Goal: Check status: Check status

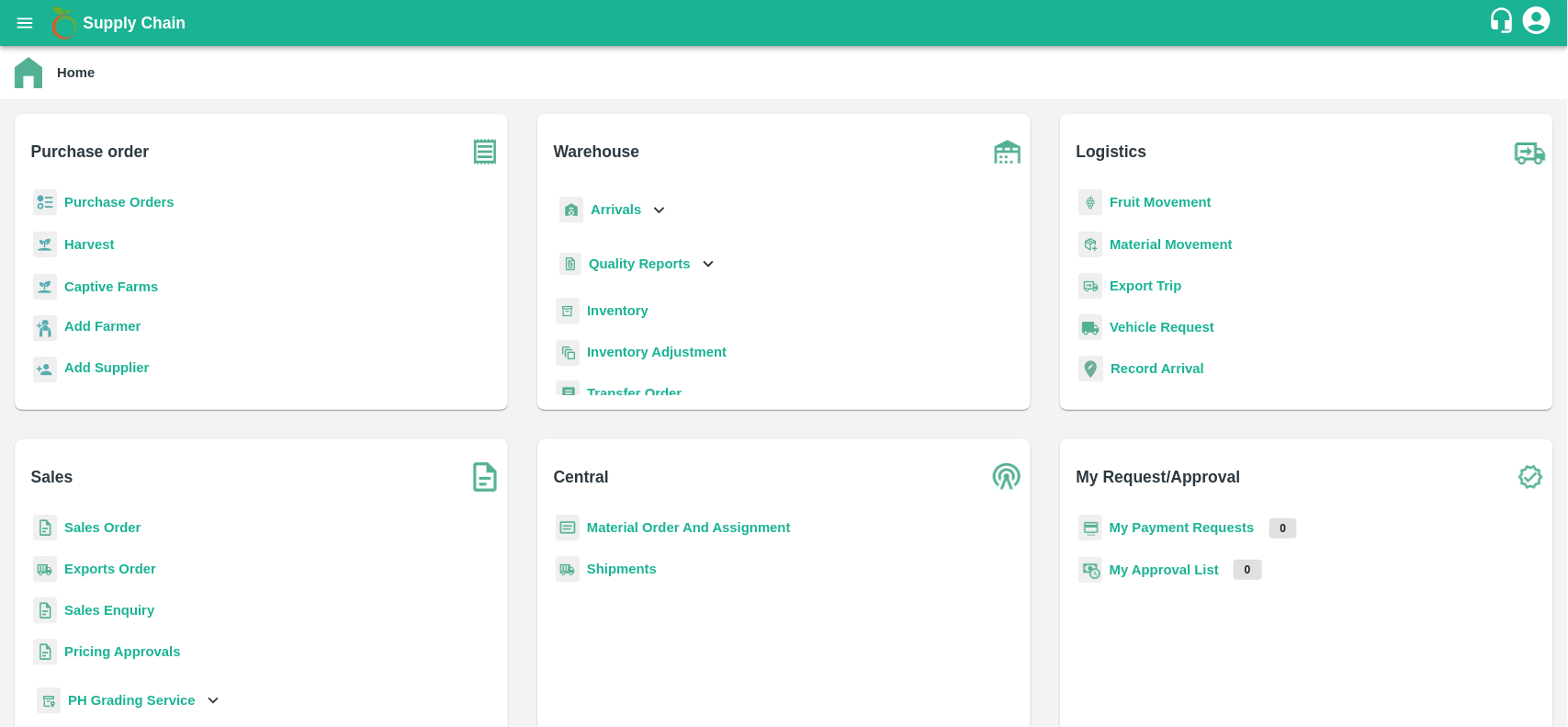
click at [104, 207] on b "Purchase Orders" at bounding box center [119, 202] width 110 height 15
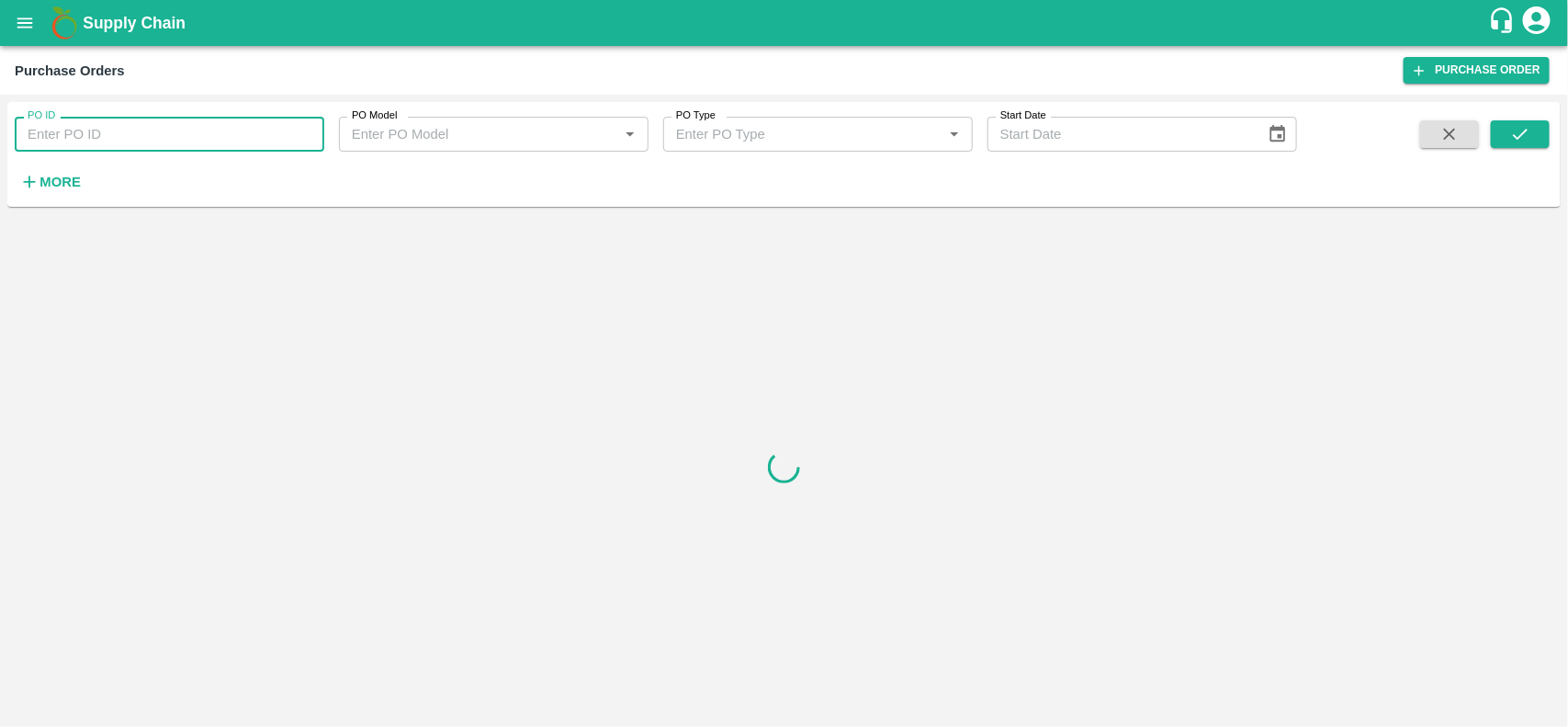
click at [214, 122] on input "PO ID" at bounding box center [169, 134] width 309 height 35
paste input "160789"
click at [214, 122] on input "160789" at bounding box center [169, 134] width 309 height 35
type input "160789"
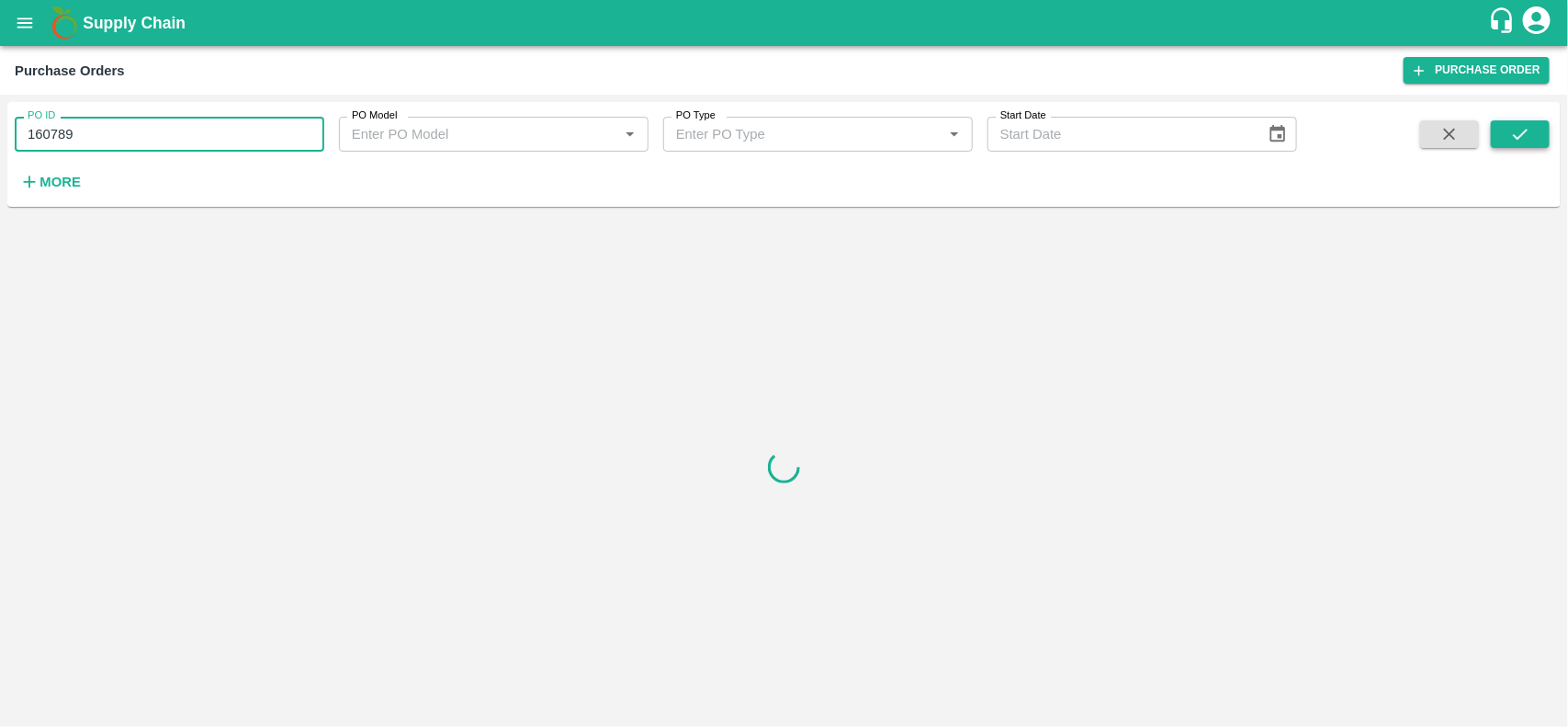
click at [1535, 124] on button "submit" at bounding box center [1520, 134] width 58 height 28
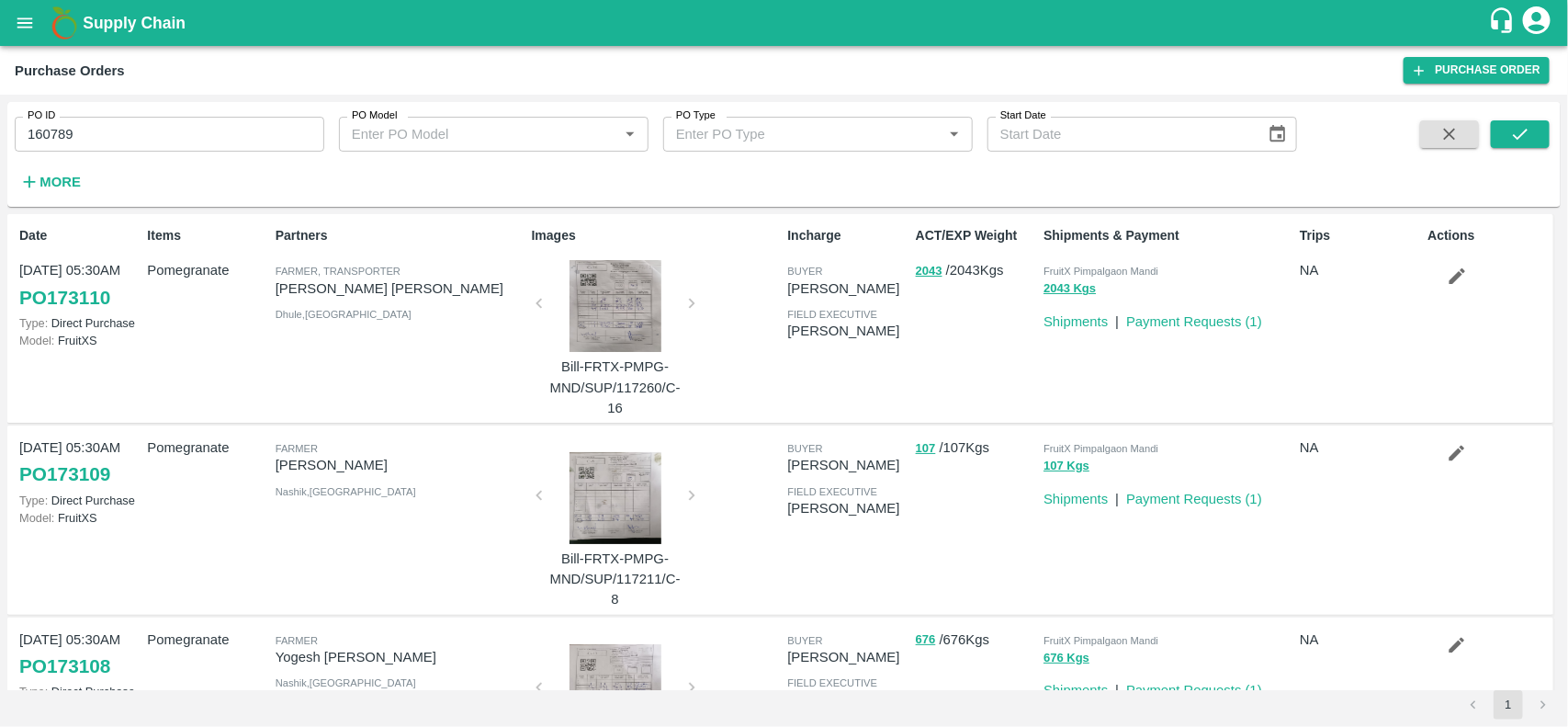
click at [1201, 319] on link "Payment Requests ( 1 )" at bounding box center [1194, 321] width 136 height 15
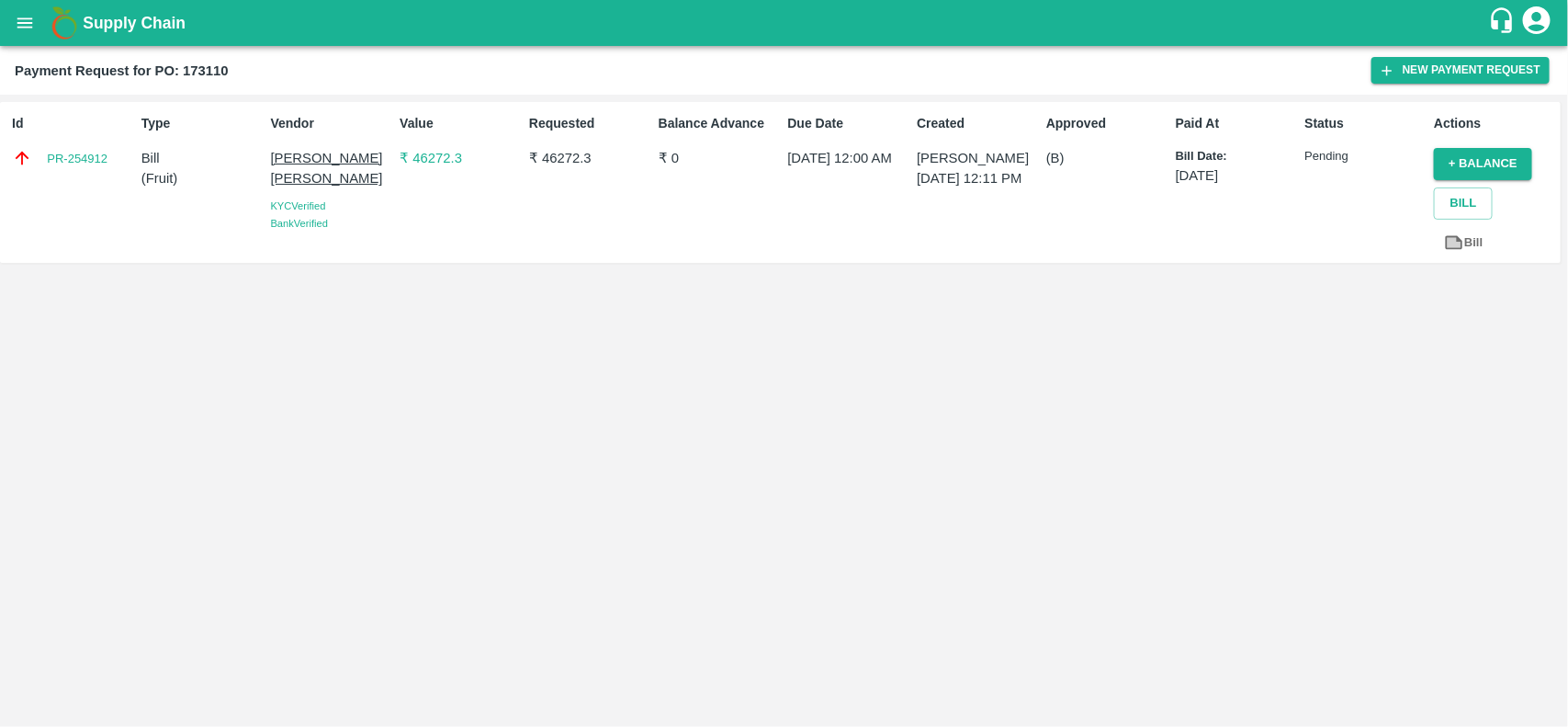
click at [52, 34] on img at bounding box center [65, 23] width 37 height 37
click at [34, 30] on icon "open drawer" at bounding box center [25, 23] width 20 height 20
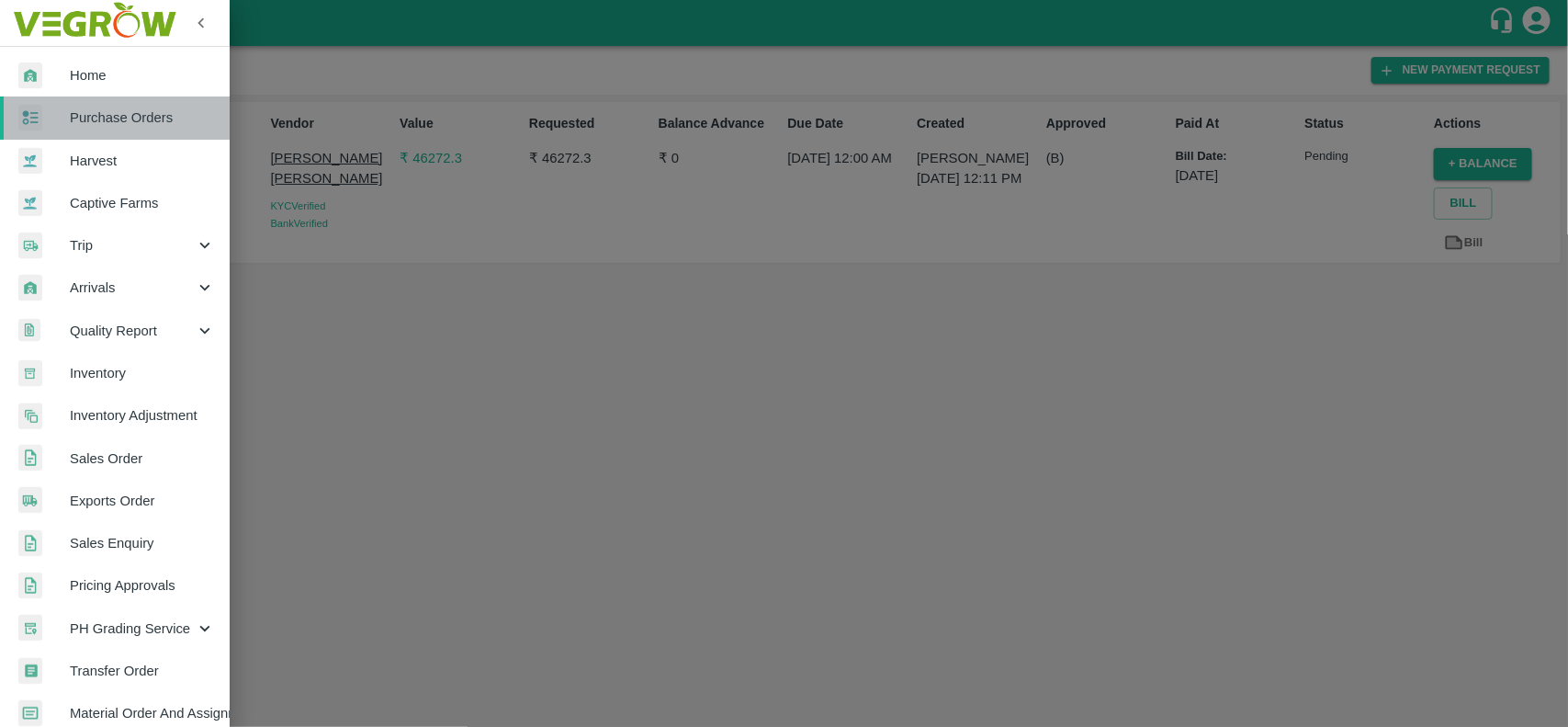
click at [162, 125] on span "Purchase Orders" at bounding box center [142, 118] width 145 height 20
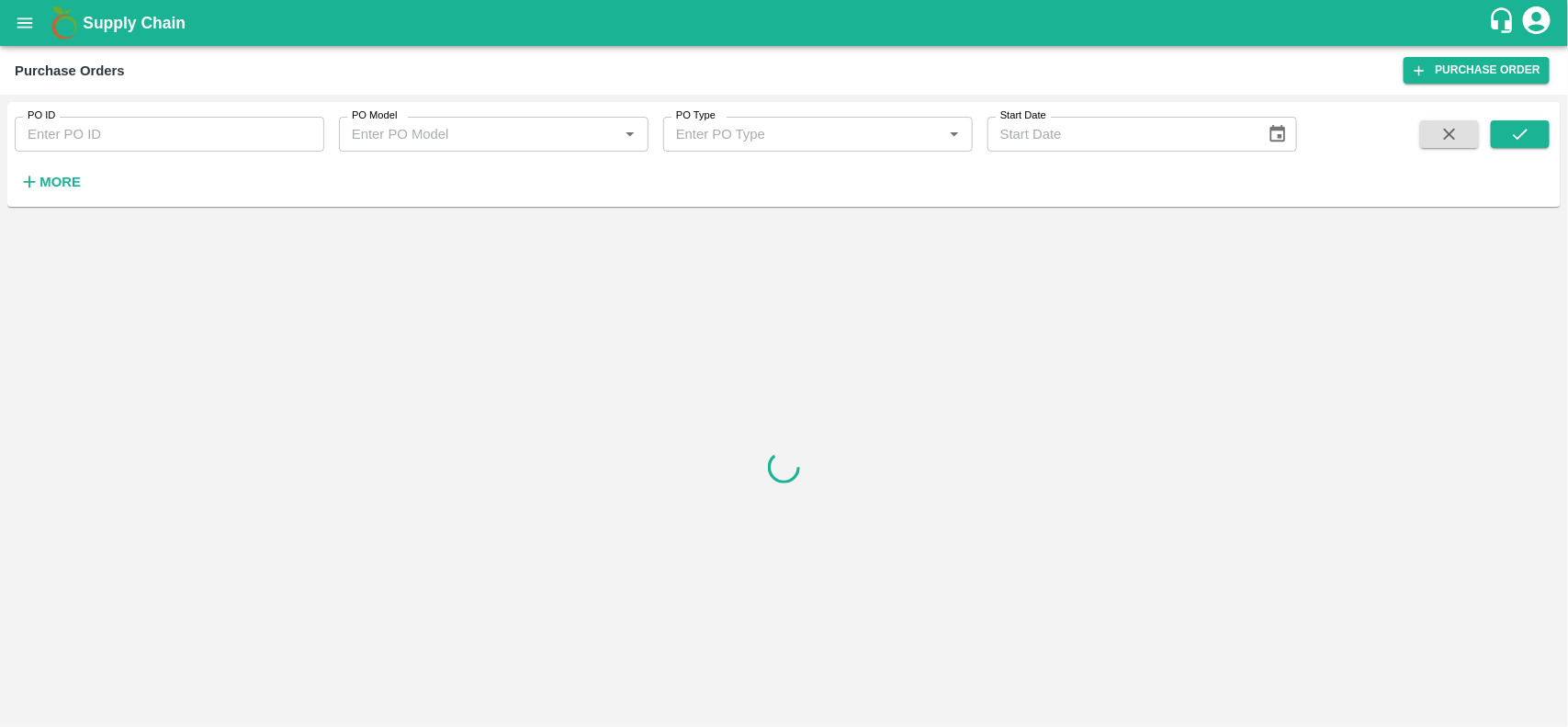
click at [227, 135] on input "PO ID" at bounding box center [169, 134] width 309 height 35
paste input "160789"
click at [227, 135] on input "160789" at bounding box center [169, 134] width 309 height 35
type input "160789"
click at [1531, 140] on button "submit" at bounding box center [1520, 134] width 58 height 28
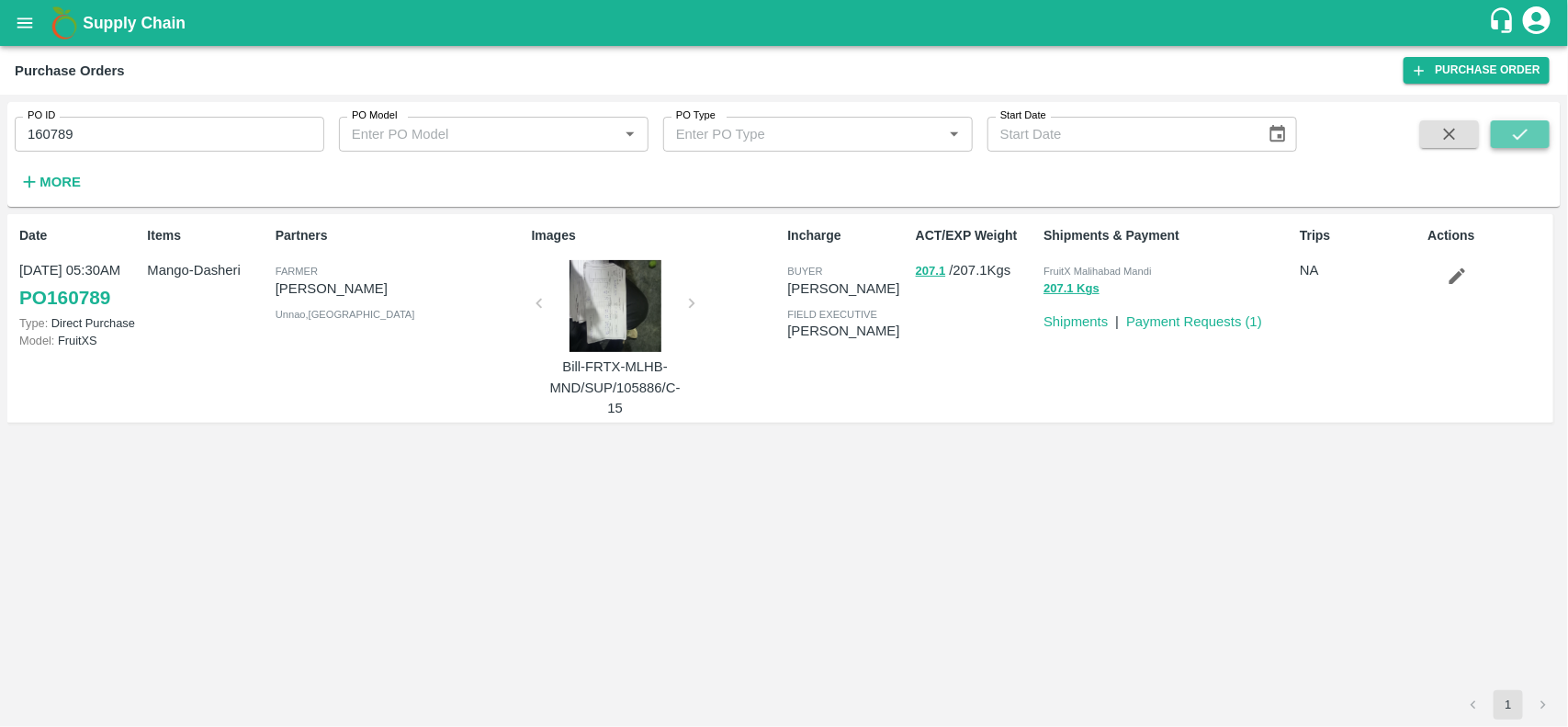
click at [1531, 140] on button "submit" at bounding box center [1520, 134] width 58 height 28
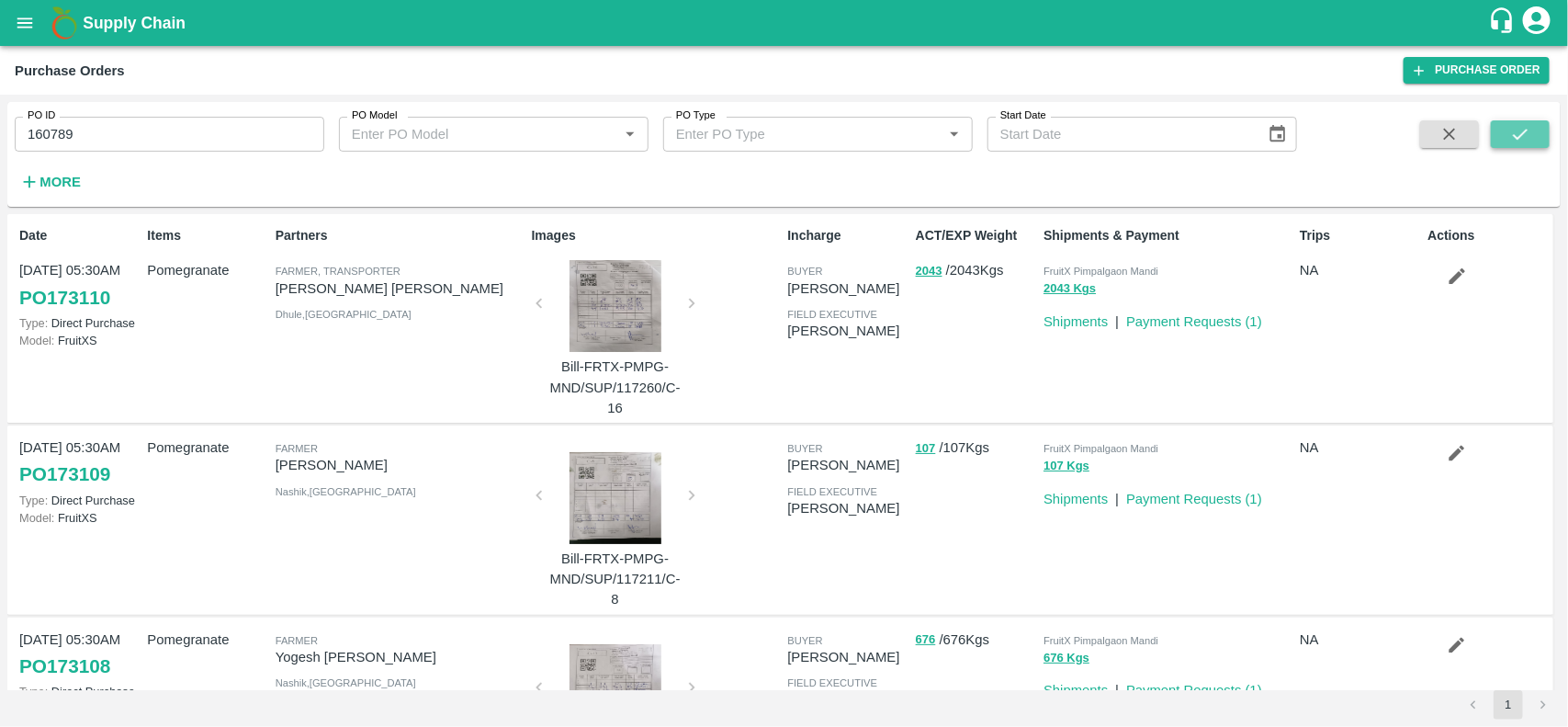
click at [1534, 133] on button "submit" at bounding box center [1520, 134] width 58 height 28
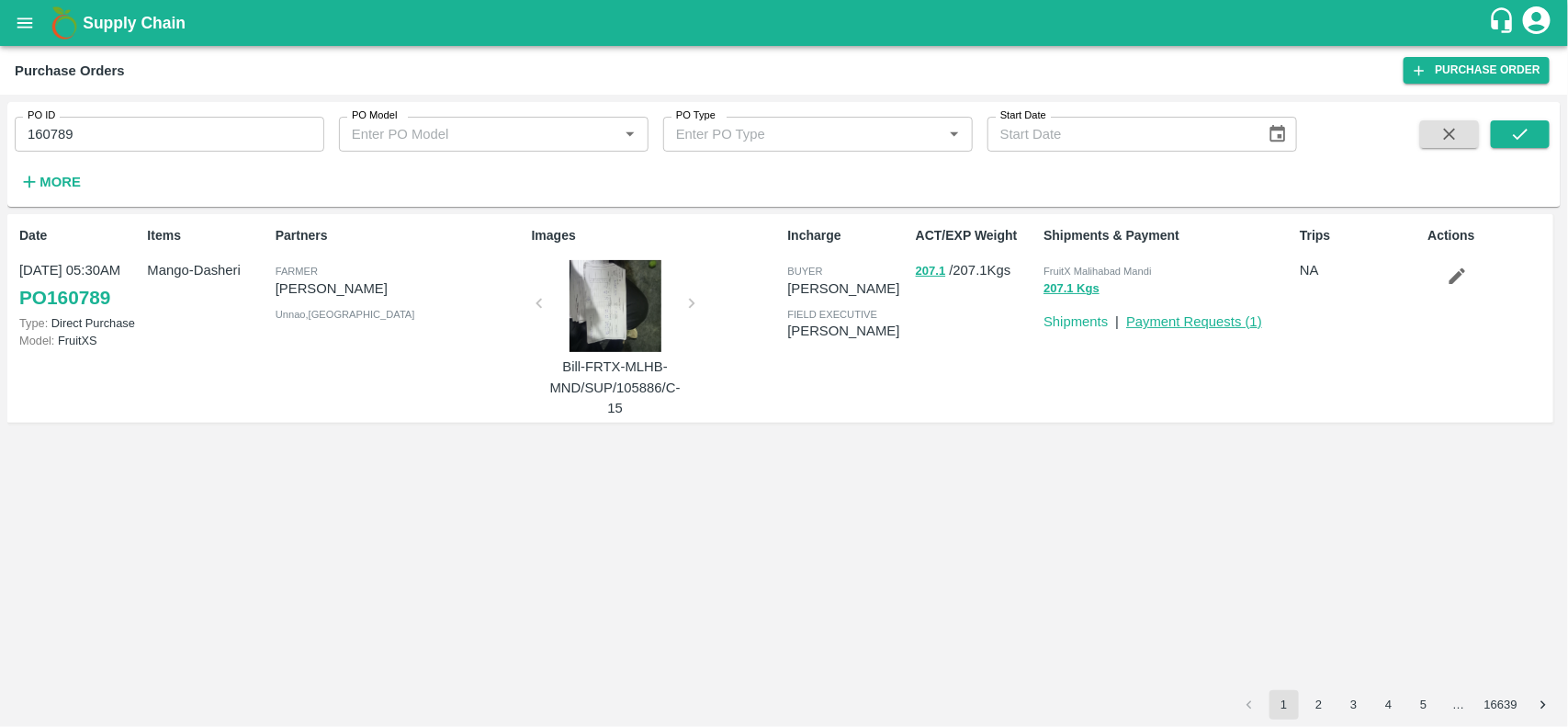
click at [1173, 314] on link "Payment Requests ( 1 )" at bounding box center [1194, 321] width 136 height 15
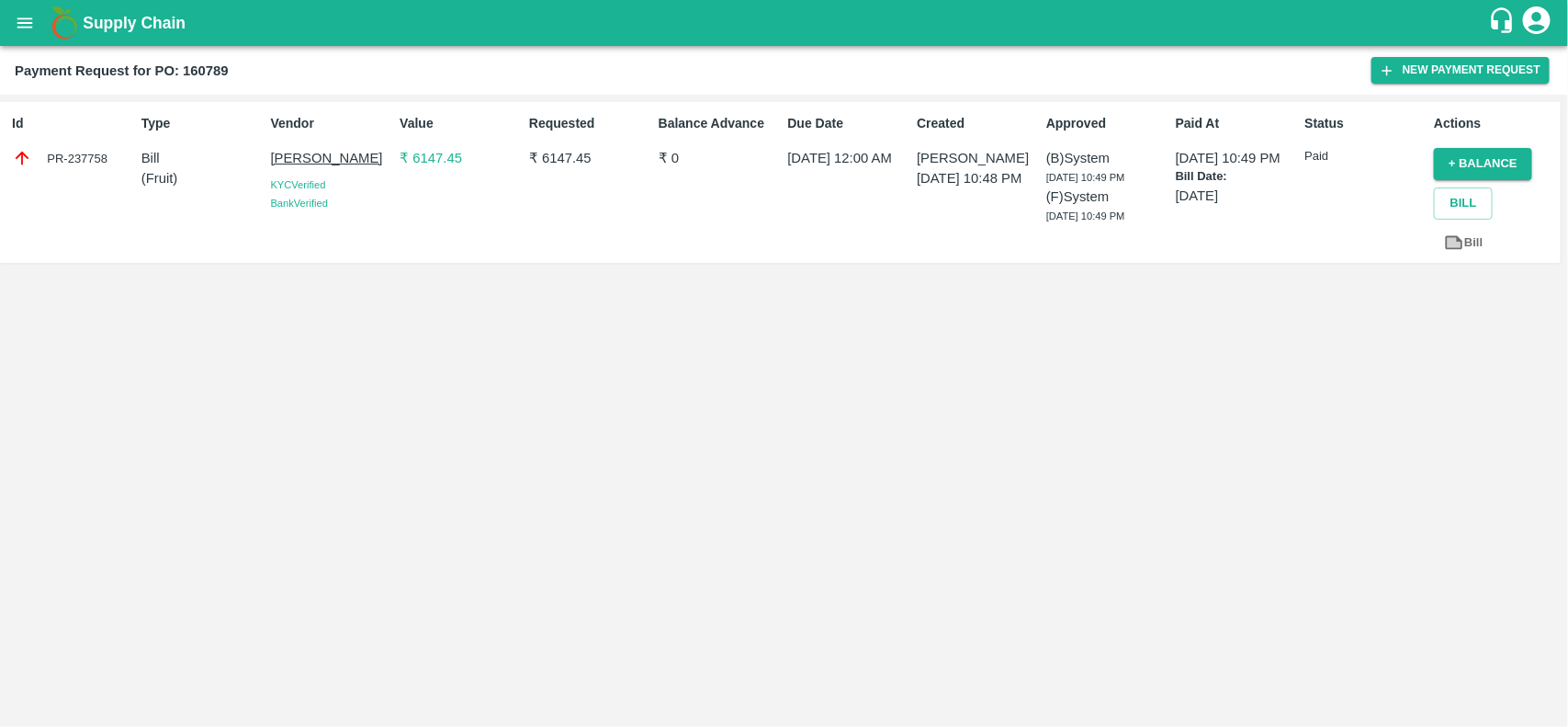
click at [428, 164] on p "₹ 6147.45" at bounding box center [460, 158] width 122 height 20
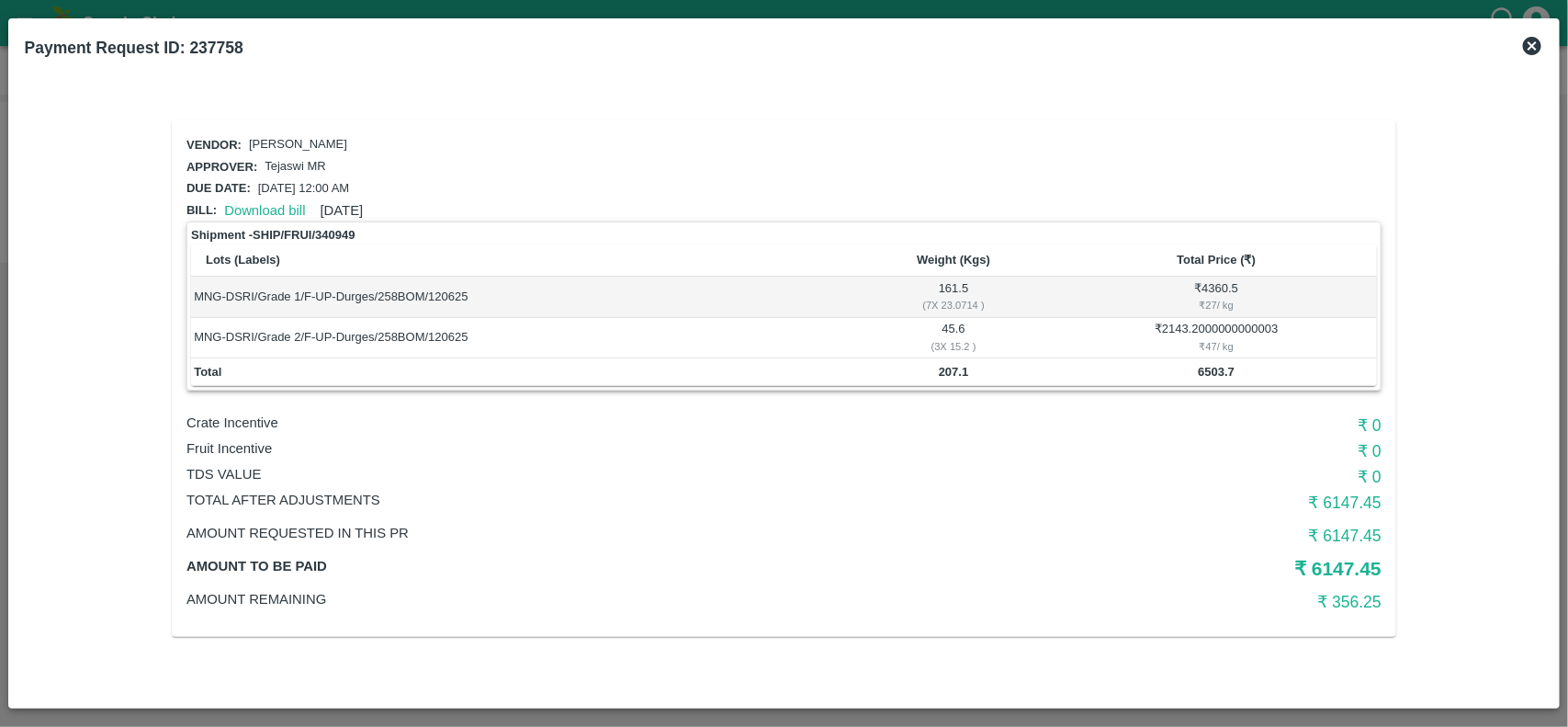
click at [1536, 44] on icon at bounding box center [1532, 46] width 22 height 22
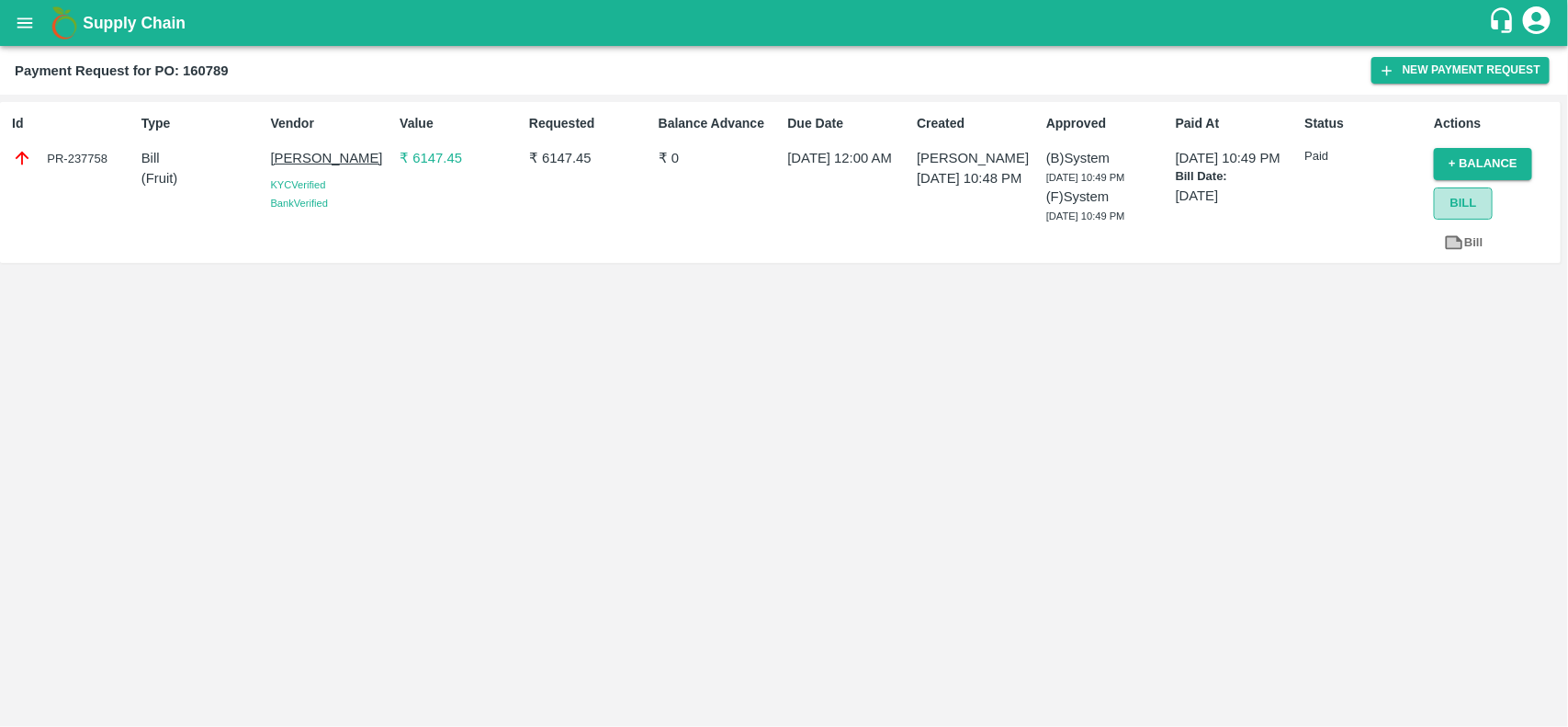
click at [1477, 194] on button "Bill" at bounding box center [1462, 203] width 58 height 32
click at [28, 32] on icon "open drawer" at bounding box center [25, 23] width 20 height 20
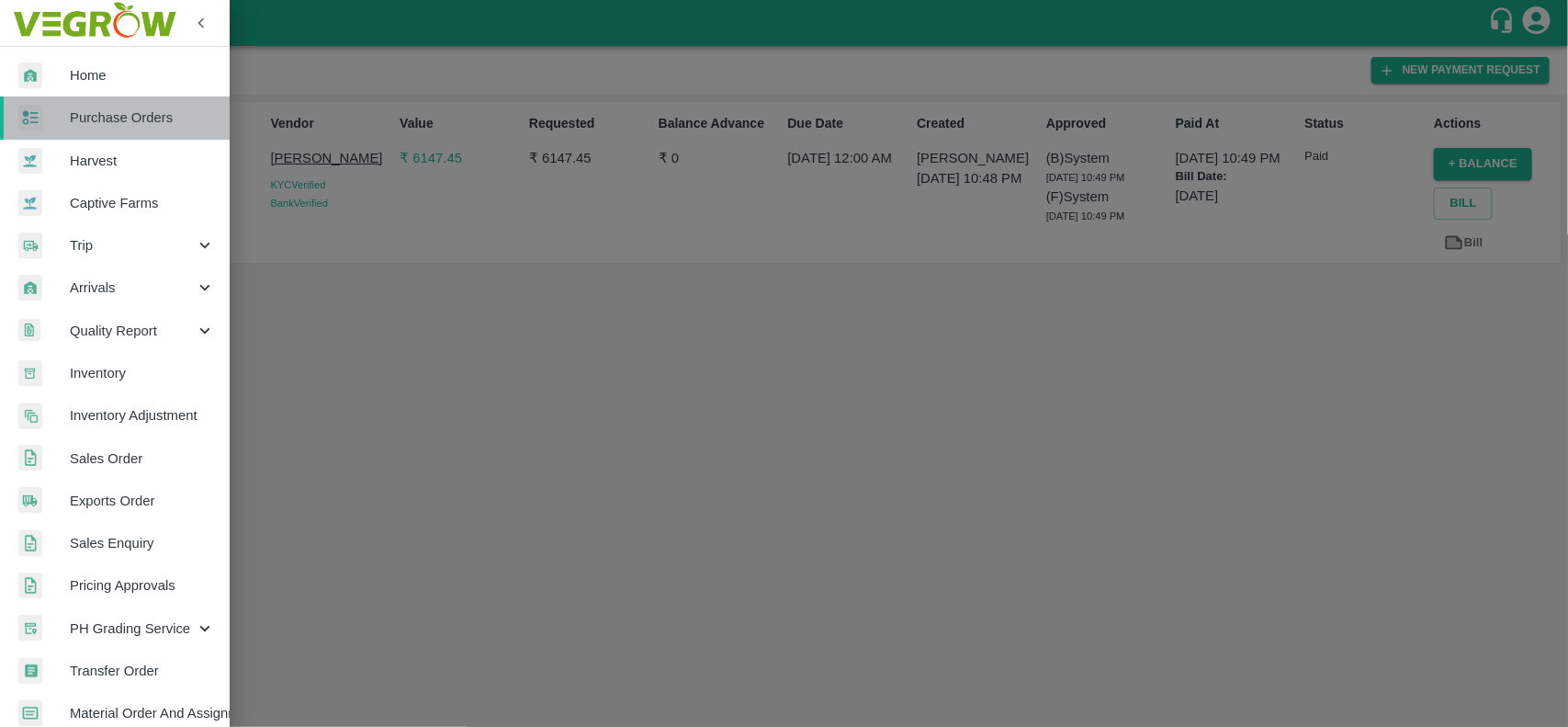
click at [145, 107] on span "Purchase Orders" at bounding box center [142, 118] width 145 height 20
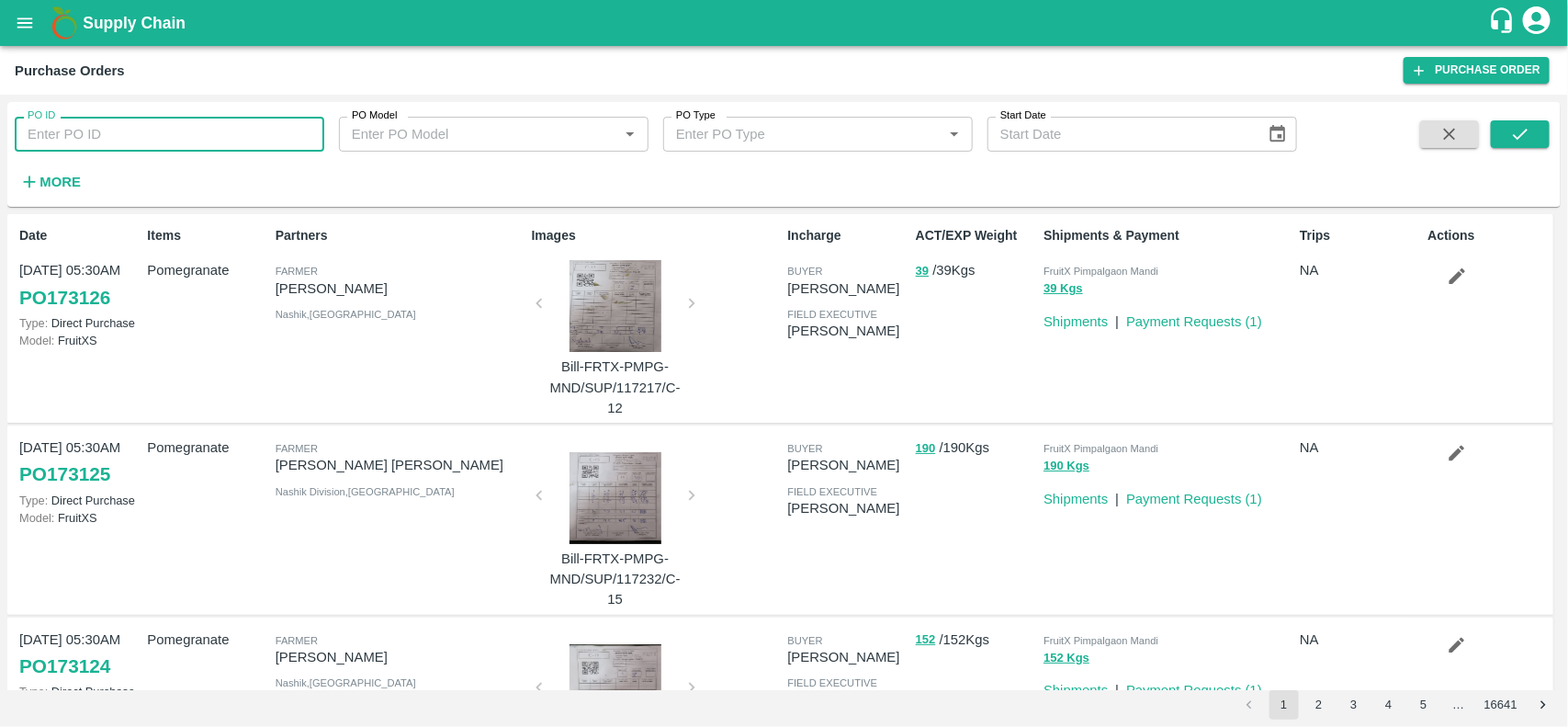
click at [127, 138] on input "PO ID" at bounding box center [169, 134] width 309 height 35
paste input "161496"
click at [127, 138] on input "161496" at bounding box center [169, 134] width 309 height 35
type input "161496"
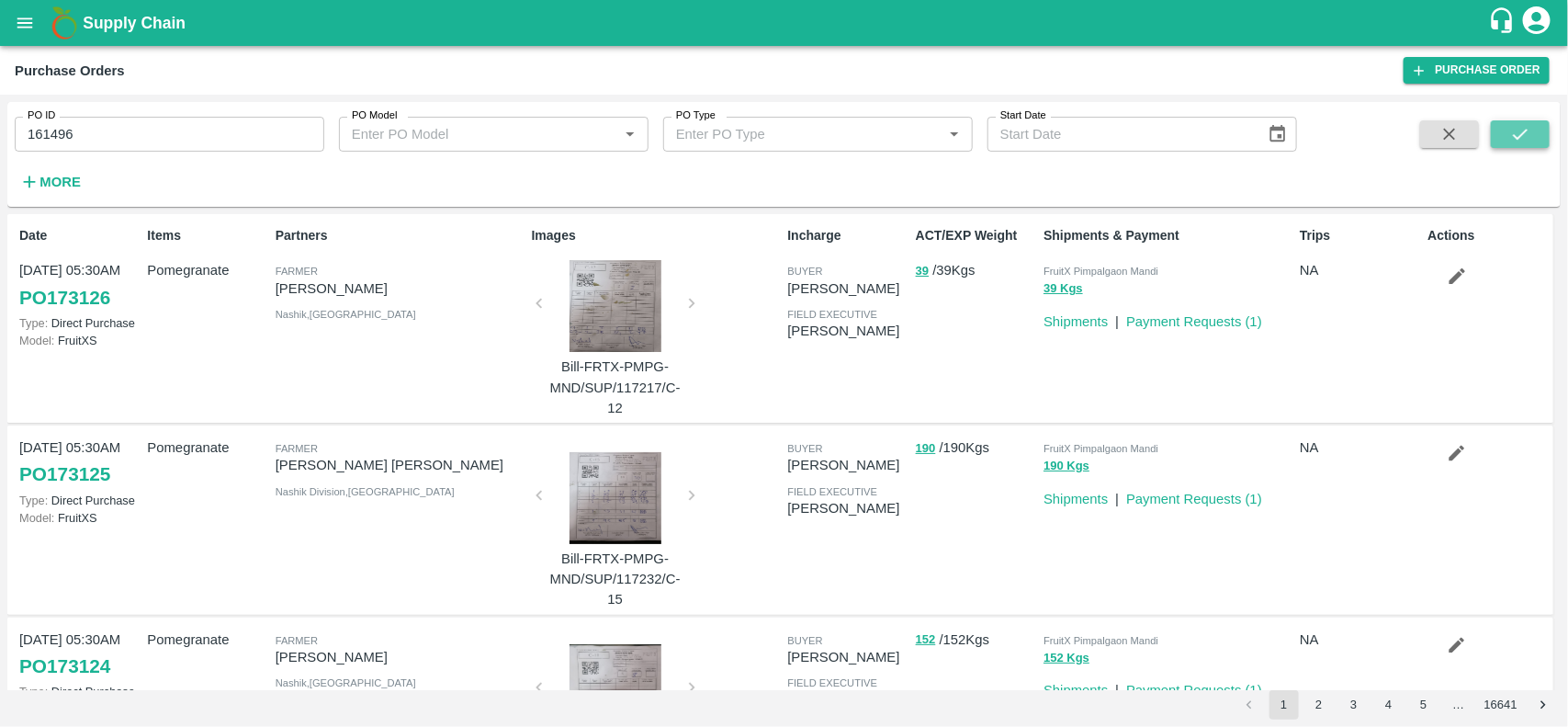
click at [1504, 132] on button "submit" at bounding box center [1520, 134] width 58 height 28
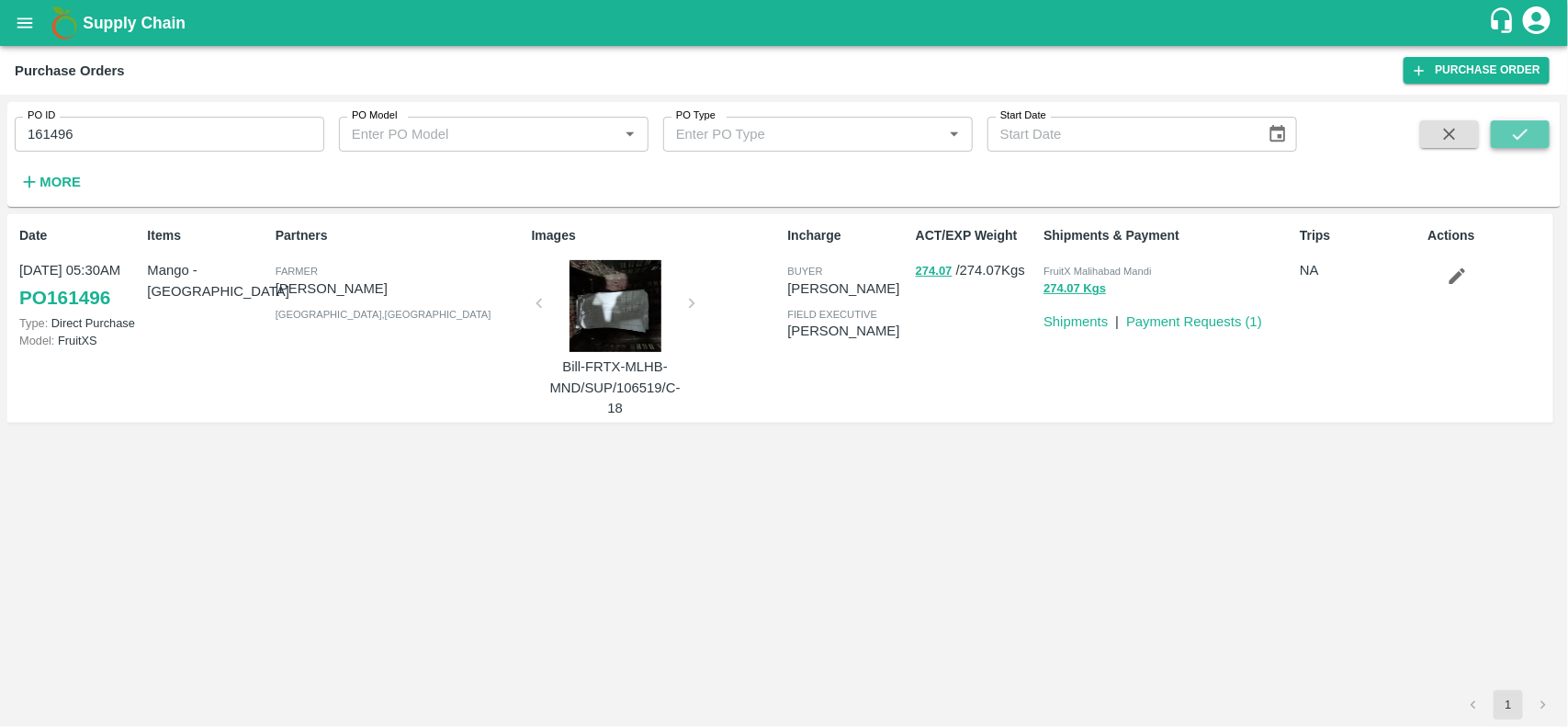
click at [1504, 132] on button "submit" at bounding box center [1520, 134] width 58 height 28
click at [1226, 317] on link "Payment Requests ( 1 )" at bounding box center [1194, 321] width 136 height 15
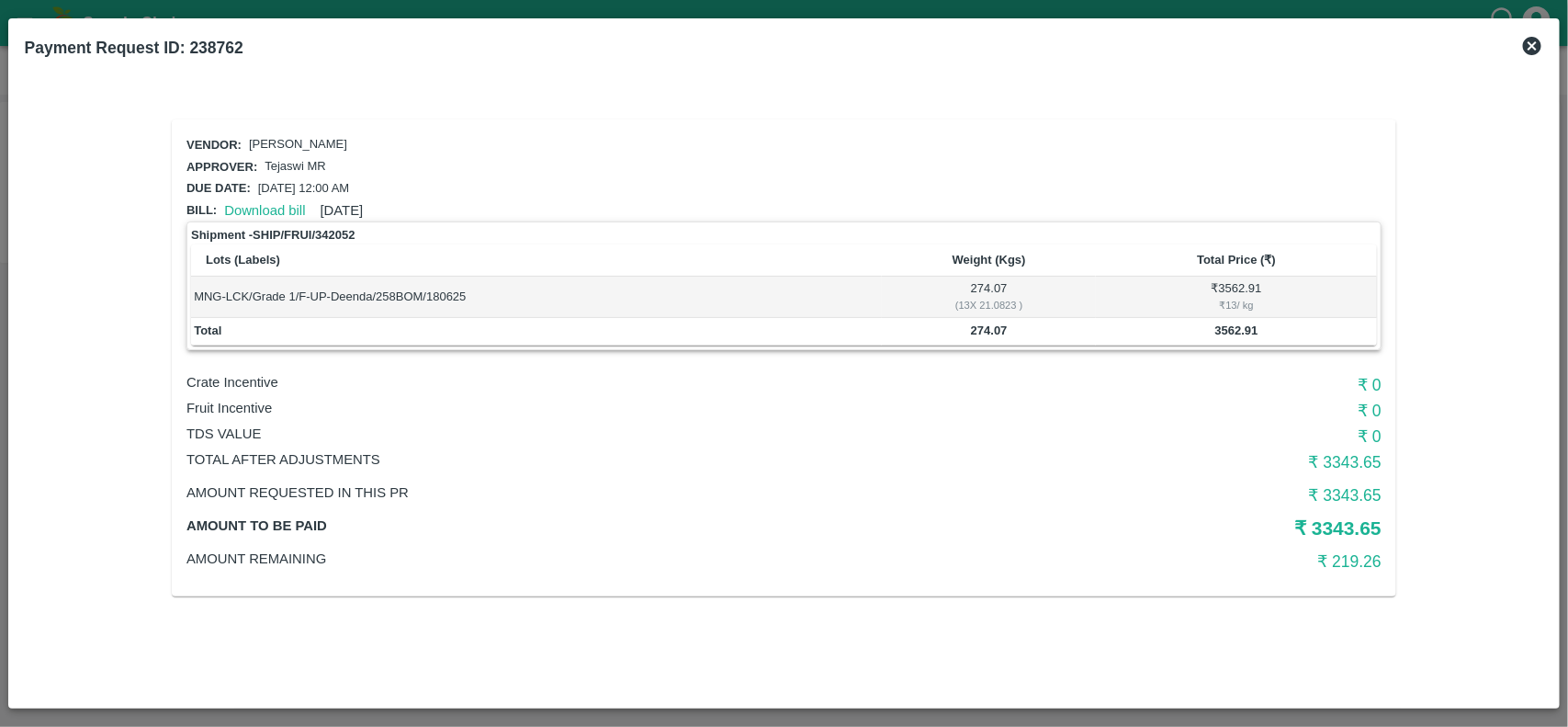
click at [990, 333] on td "274.07" at bounding box center [988, 332] width 214 height 28
copy b "274.07"
click at [990, 333] on td "274.07" at bounding box center [988, 332] width 214 height 28
click at [1231, 303] on div "₹ 13 / kg" at bounding box center [1236, 305] width 275 height 17
copy div "13"
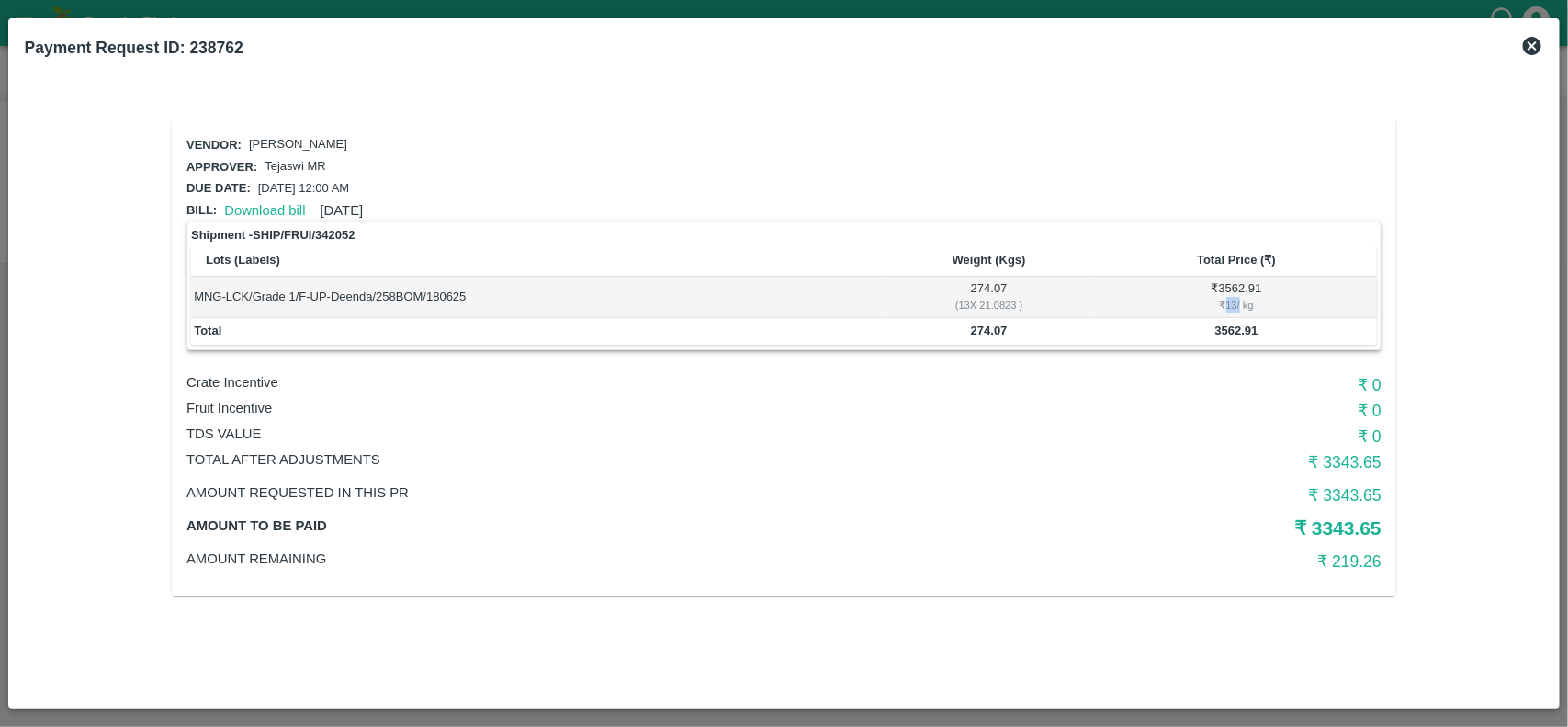
click at [1231, 303] on div "₹ 13 / kg" at bounding box center [1236, 305] width 275 height 17
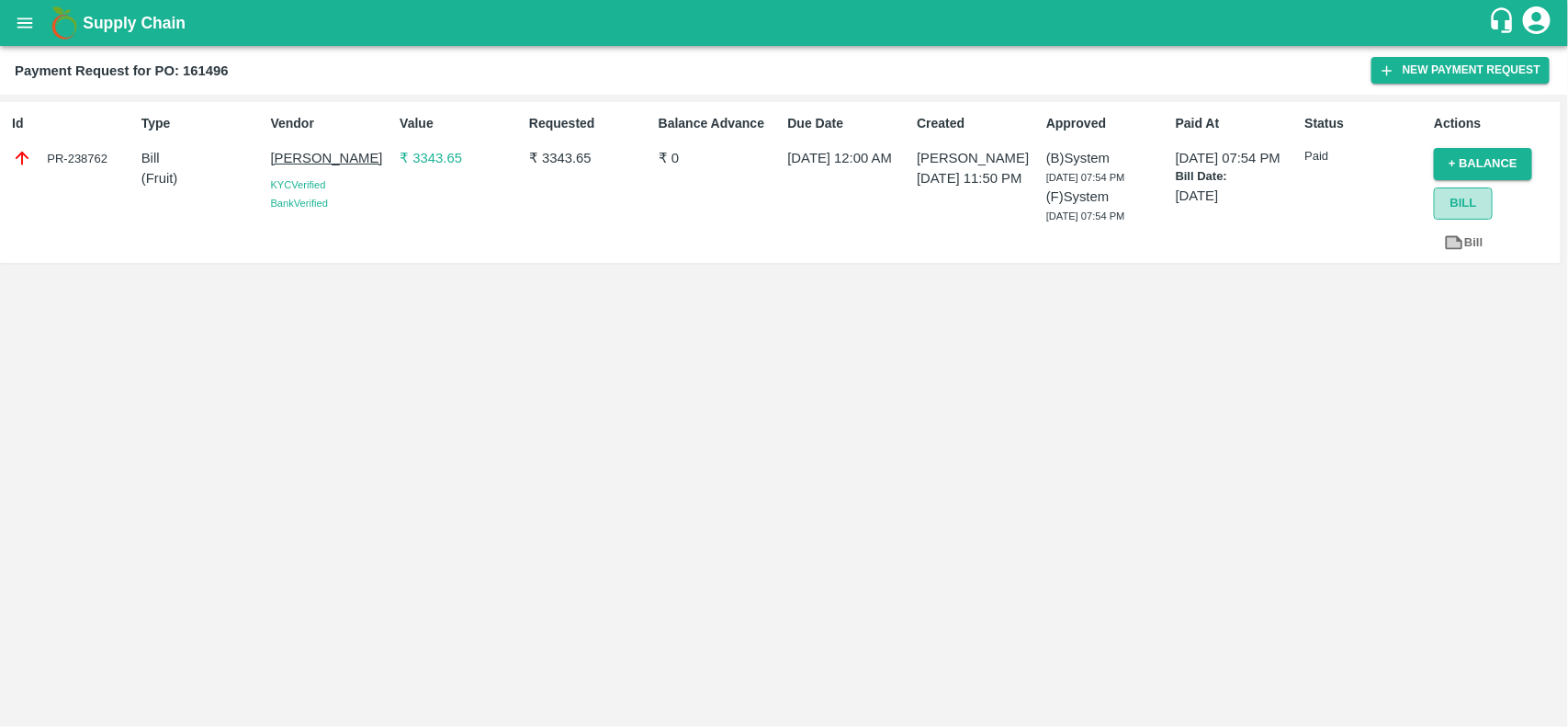
click at [1471, 205] on button "Bill" at bounding box center [1462, 203] width 58 height 32
click at [28, 10] on button "open drawer" at bounding box center [25, 23] width 43 height 43
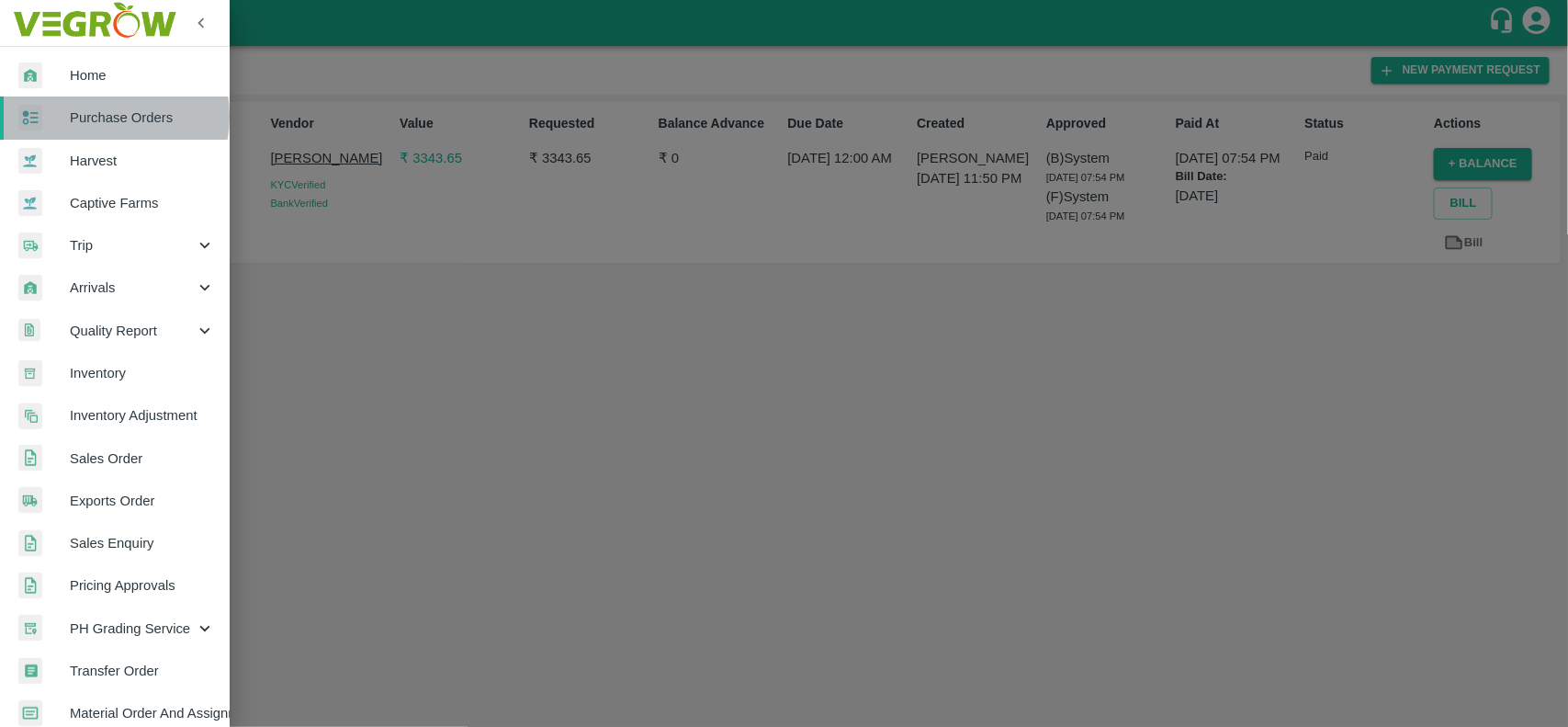
click at [104, 116] on span "Purchase Orders" at bounding box center [142, 118] width 145 height 20
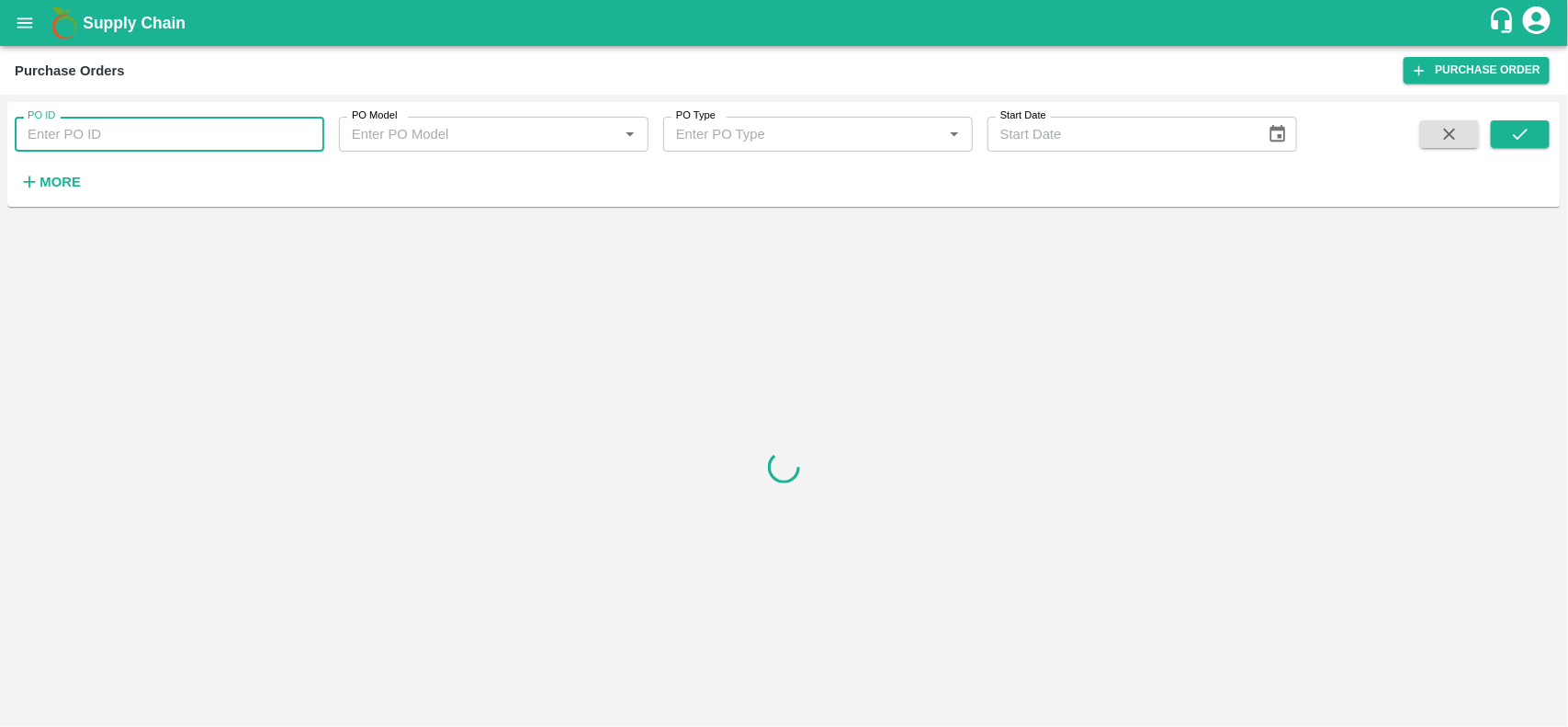
click at [164, 122] on input "PO ID" at bounding box center [169, 134] width 309 height 35
paste input "161900"
click at [164, 122] on input "161900" at bounding box center [169, 134] width 309 height 35
type input "161900"
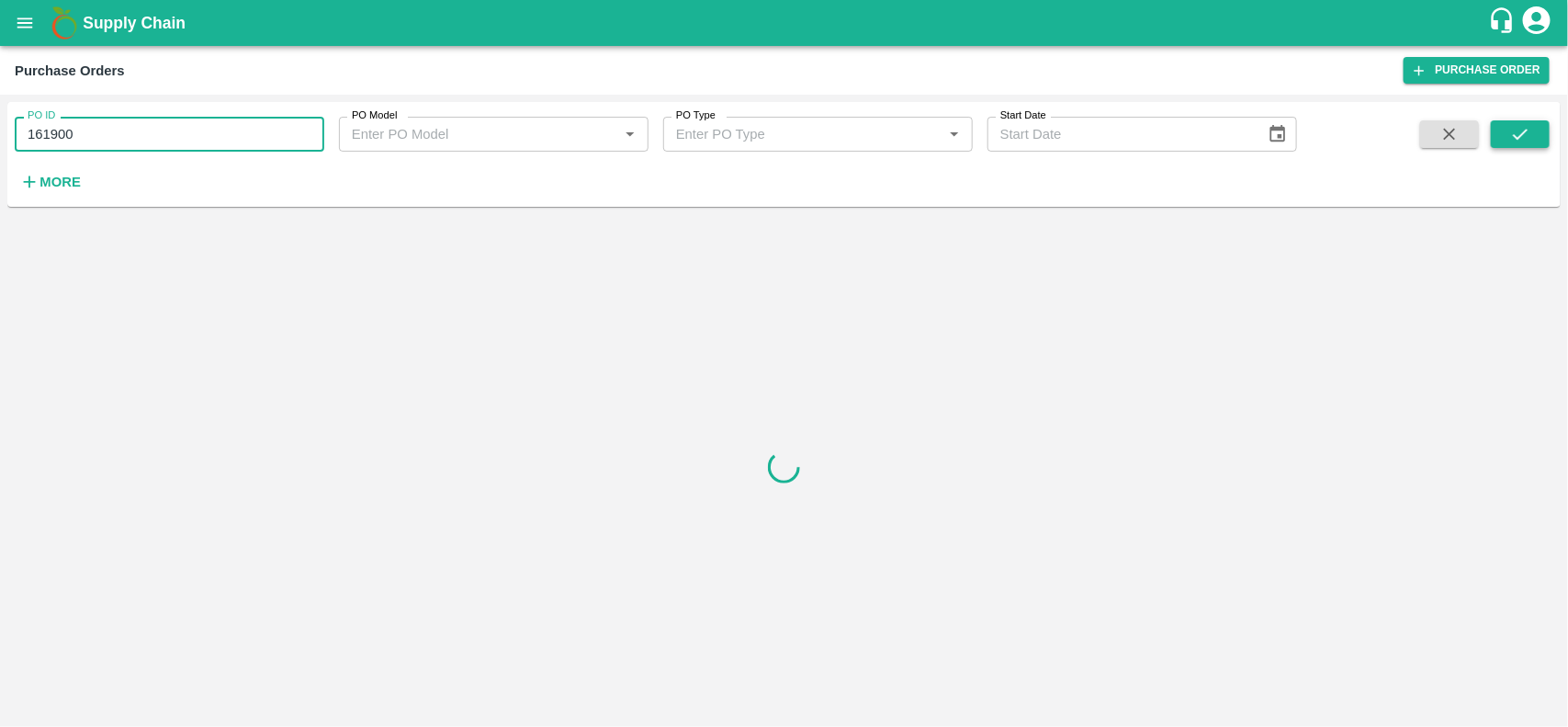
click at [1532, 138] on button "submit" at bounding box center [1520, 134] width 58 height 28
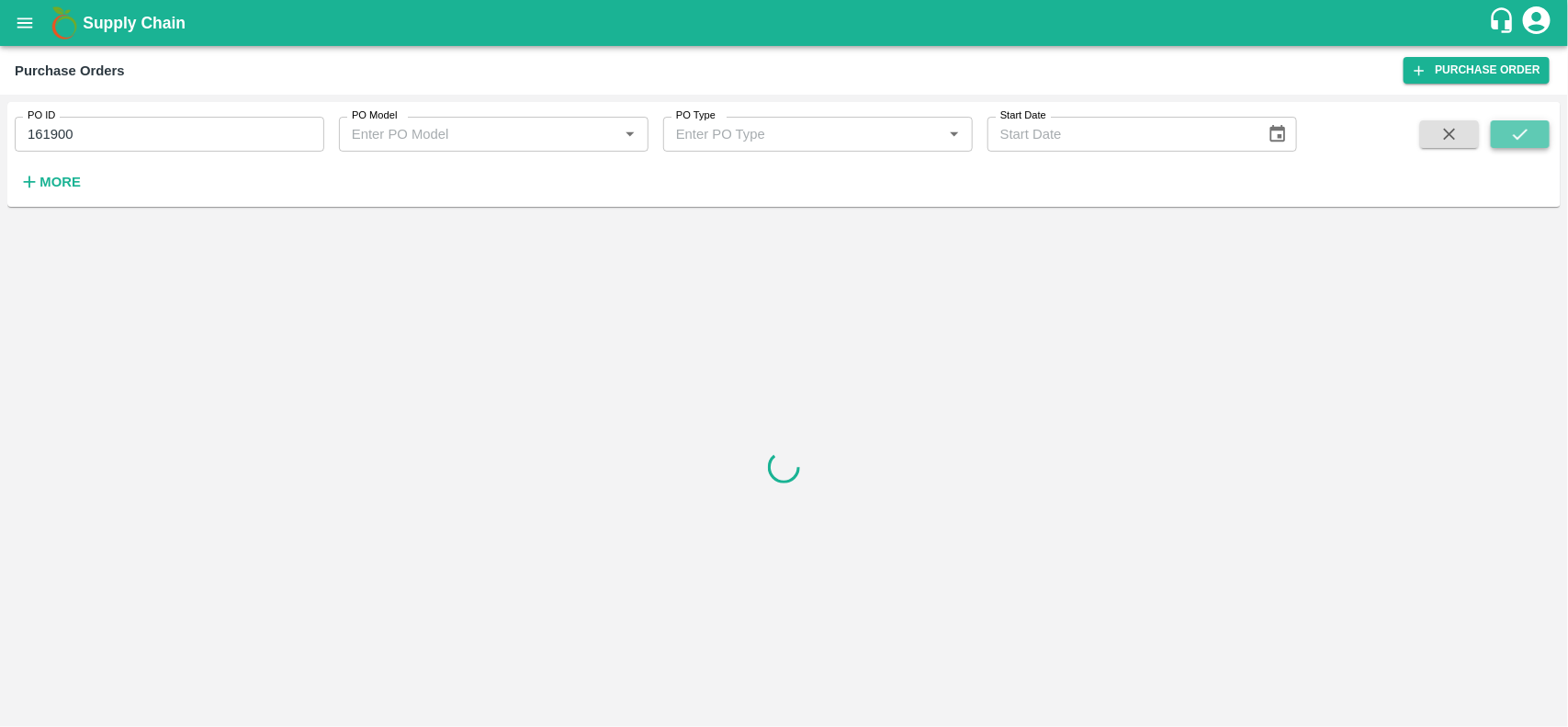
click at [1532, 138] on button "submit" at bounding box center [1520, 134] width 58 height 28
